Goal: Obtain resource: Download file/media

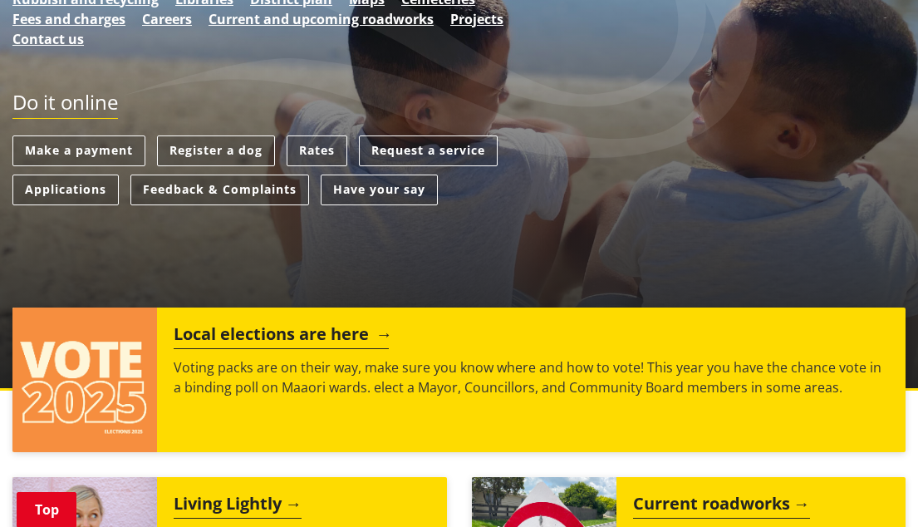
scroll to position [499, 0]
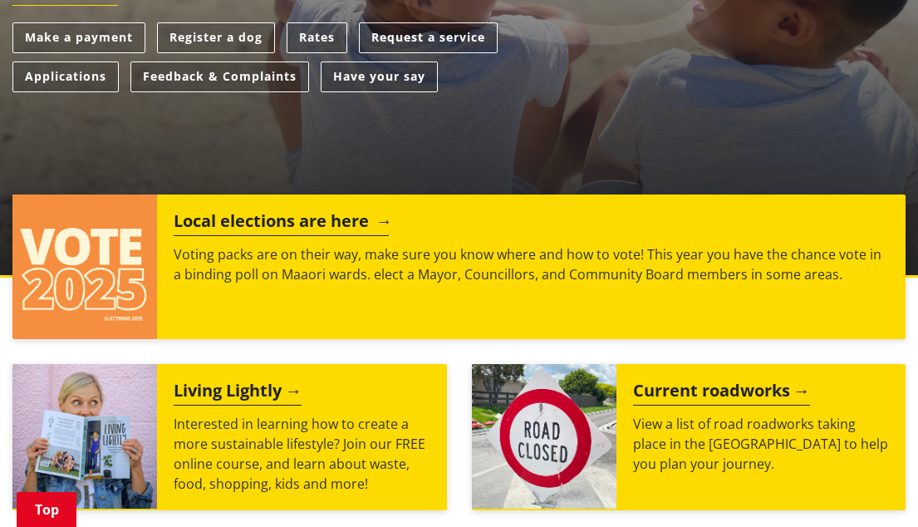
click at [379, 219] on h2 "Local elections are here" at bounding box center [281, 223] width 215 height 25
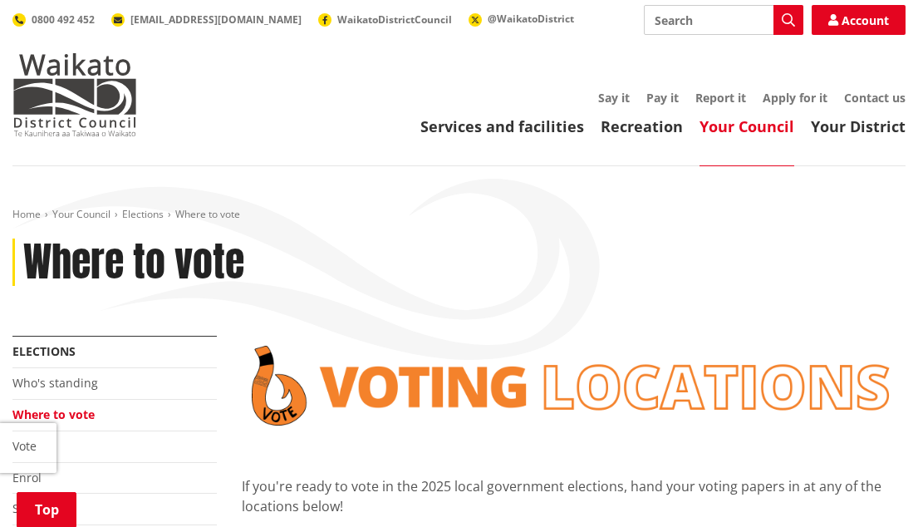
scroll to position [249, 0]
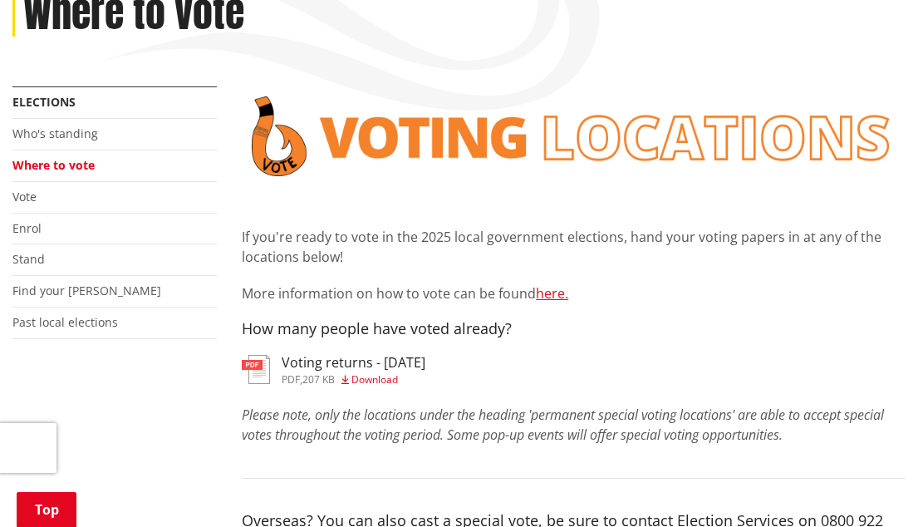
click at [381, 377] on span "Download" at bounding box center [374, 379] width 47 height 14
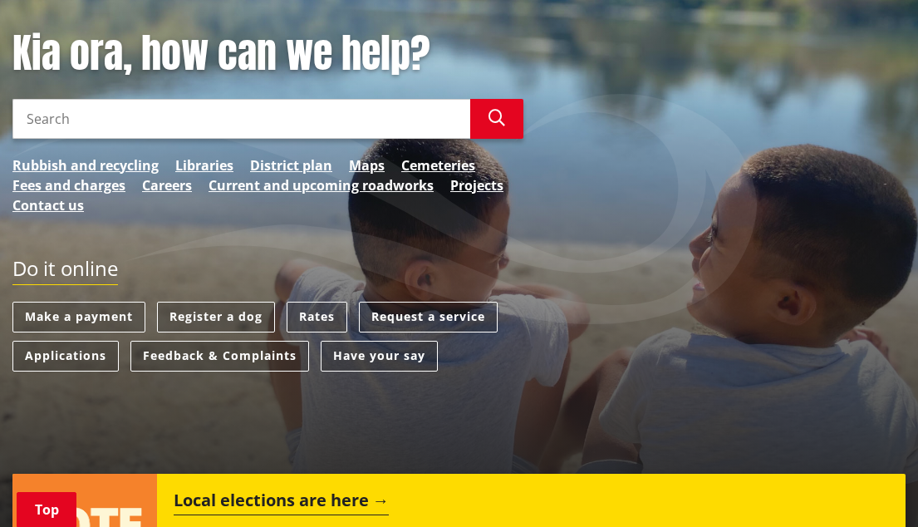
scroll to position [249, 0]
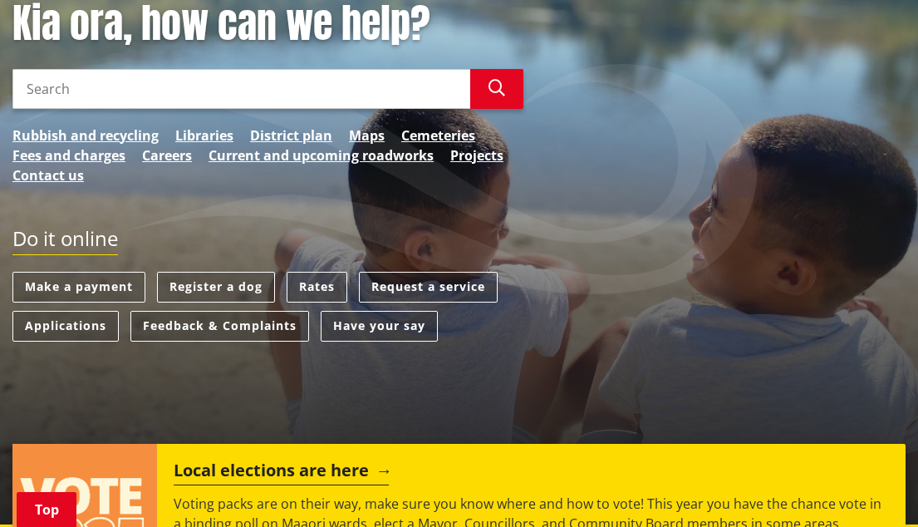
click at [320, 471] on h2 "Local elections are here" at bounding box center [281, 472] width 215 height 25
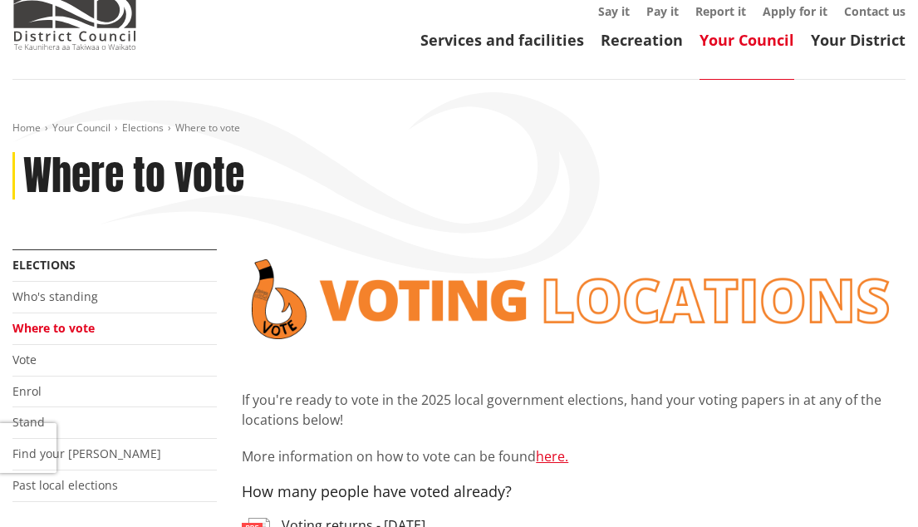
scroll to position [166, 0]
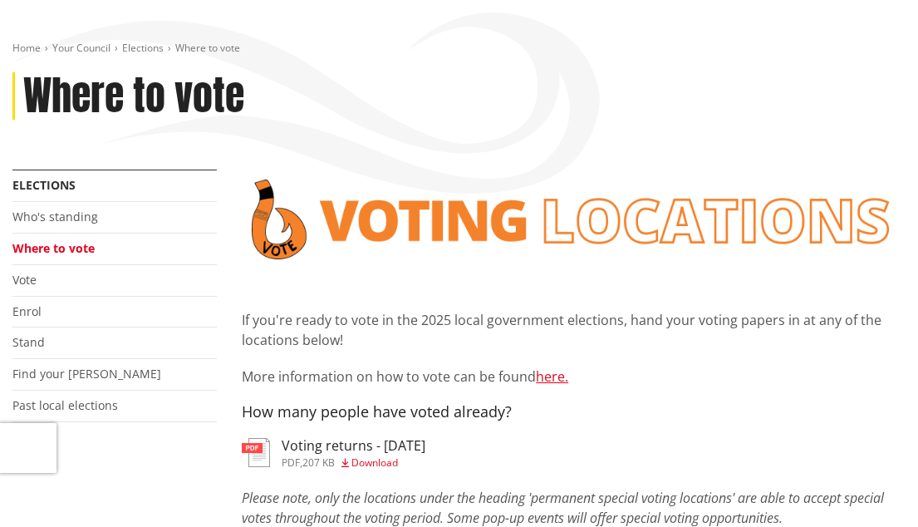
click at [386, 462] on span "Download" at bounding box center [374, 462] width 47 height 14
